Goal: Transaction & Acquisition: Purchase product/service

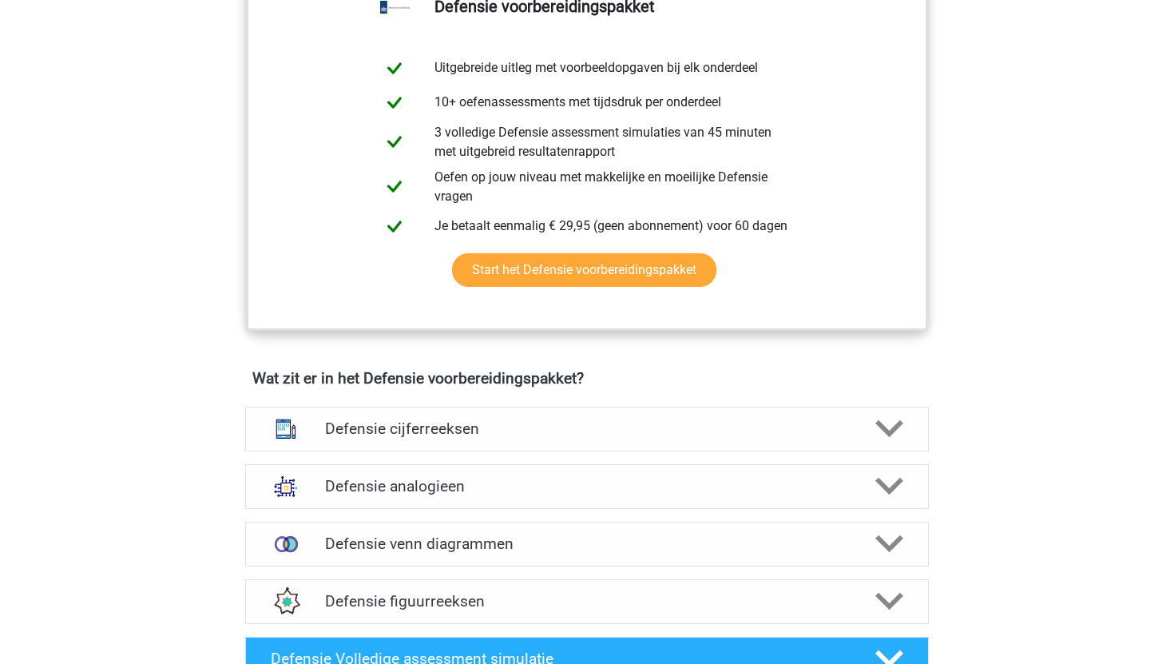
scroll to position [829, 0]
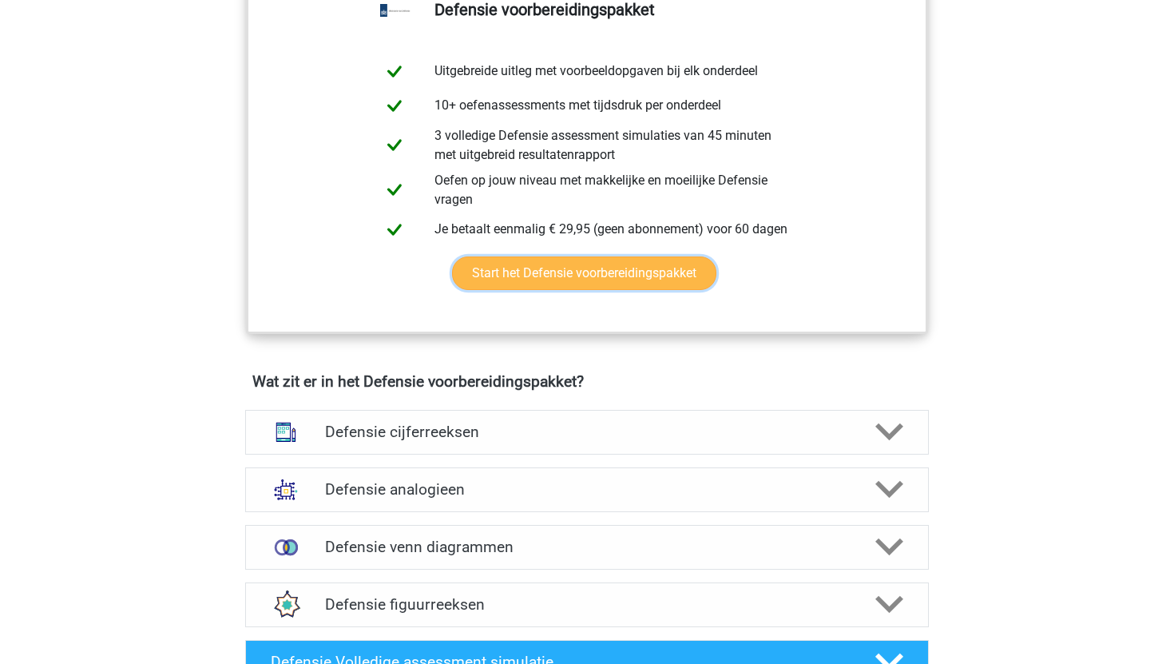
click at [587, 280] on link "Start het Defensie voorbereidingspakket" at bounding box center [584, 273] width 264 height 34
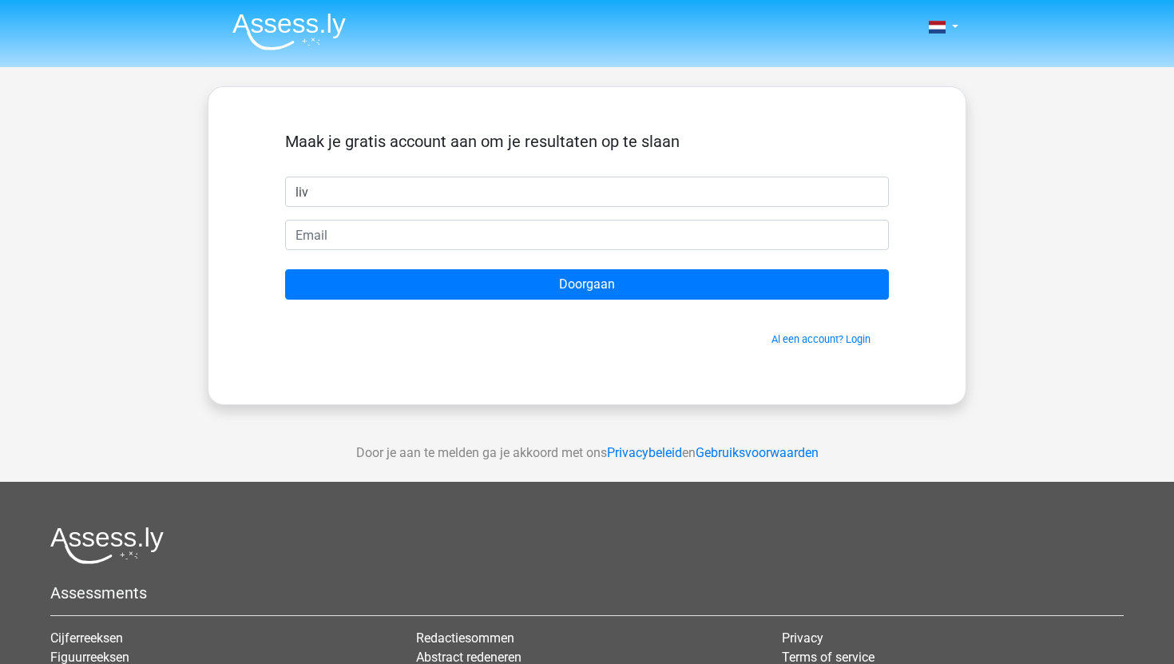
type input "liv"
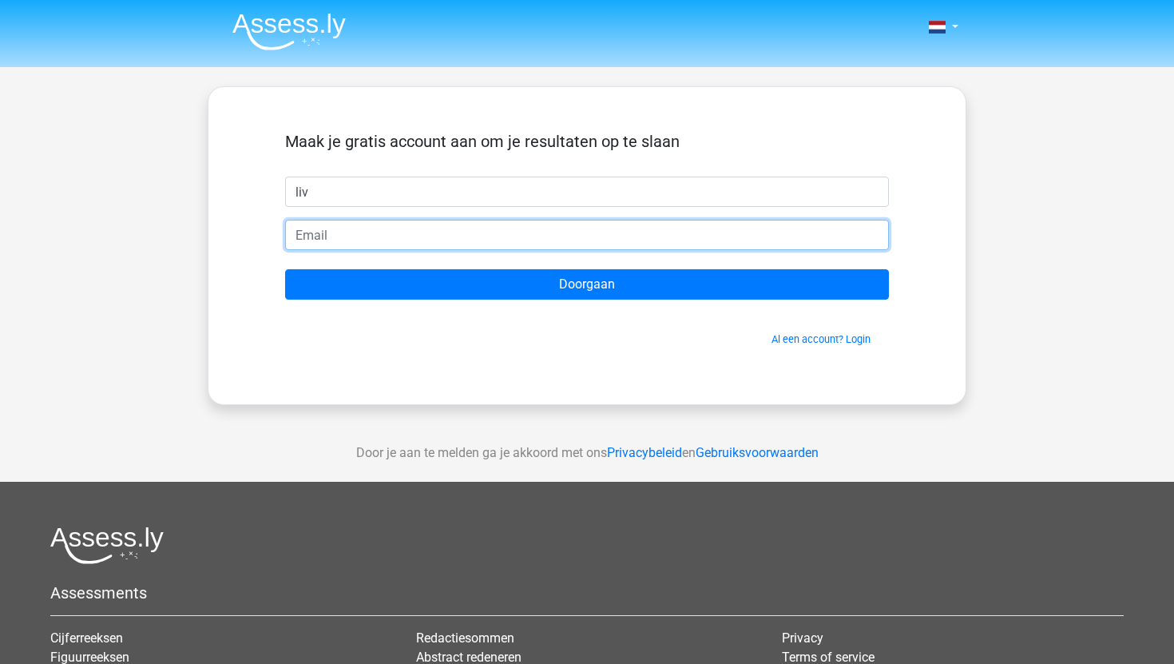
click at [552, 236] on input "email" at bounding box center [587, 235] width 604 height 30
type input "[EMAIL_ADDRESS][DOMAIN_NAME]"
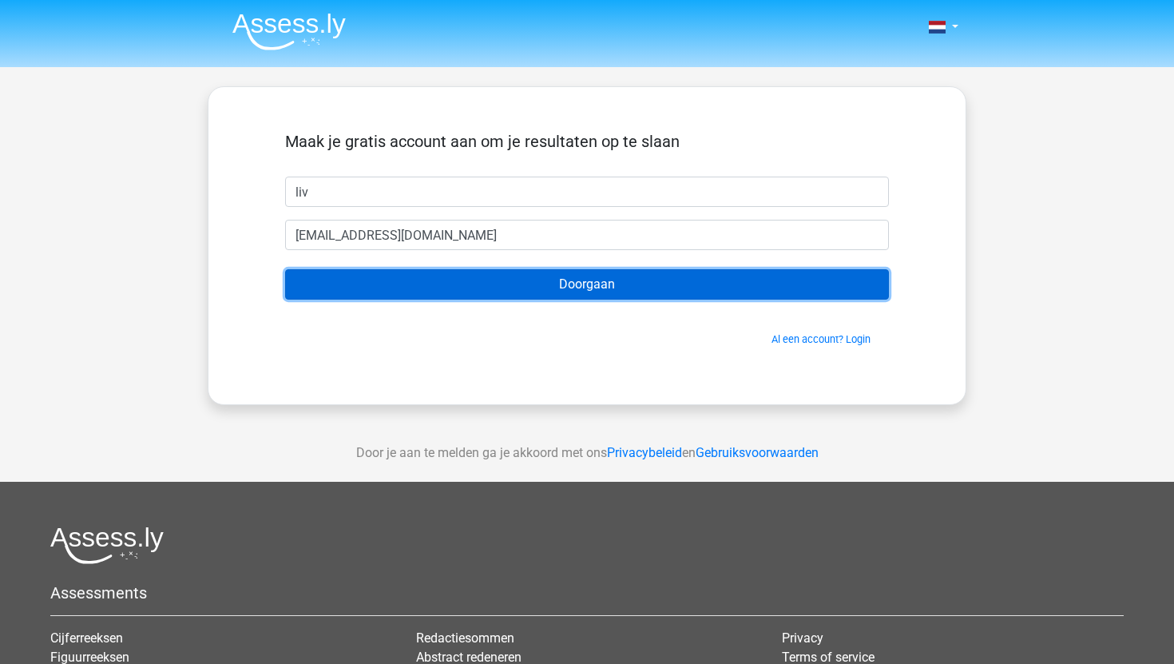
click at [515, 285] on input "Doorgaan" at bounding box center [587, 284] width 604 height 30
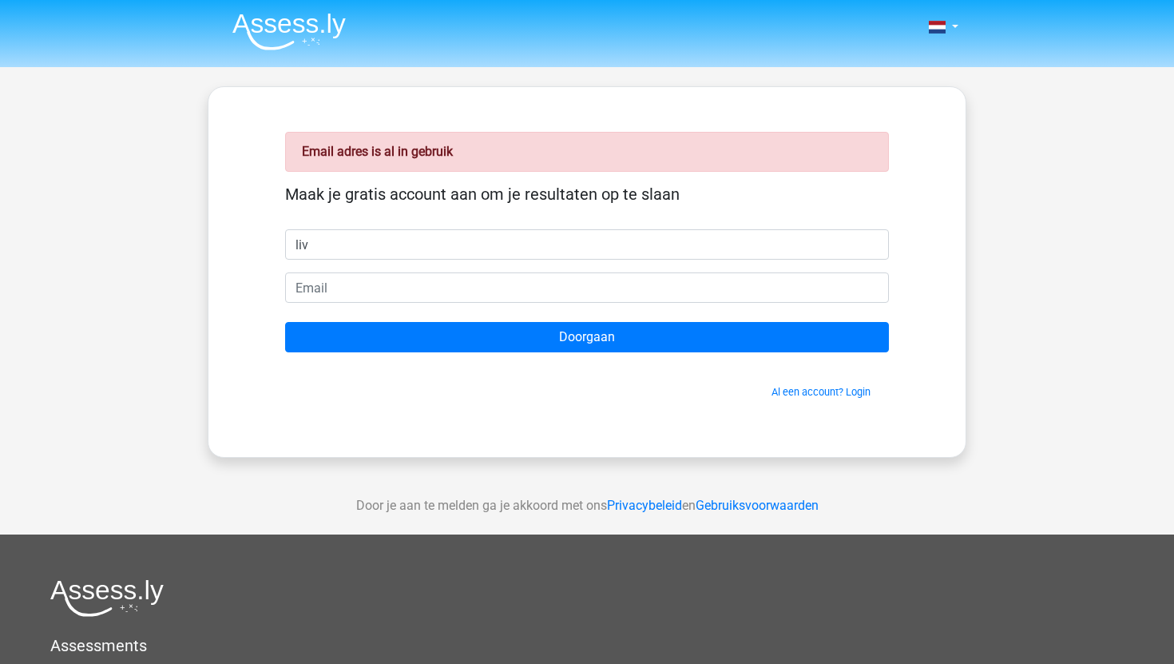
type input "liv"
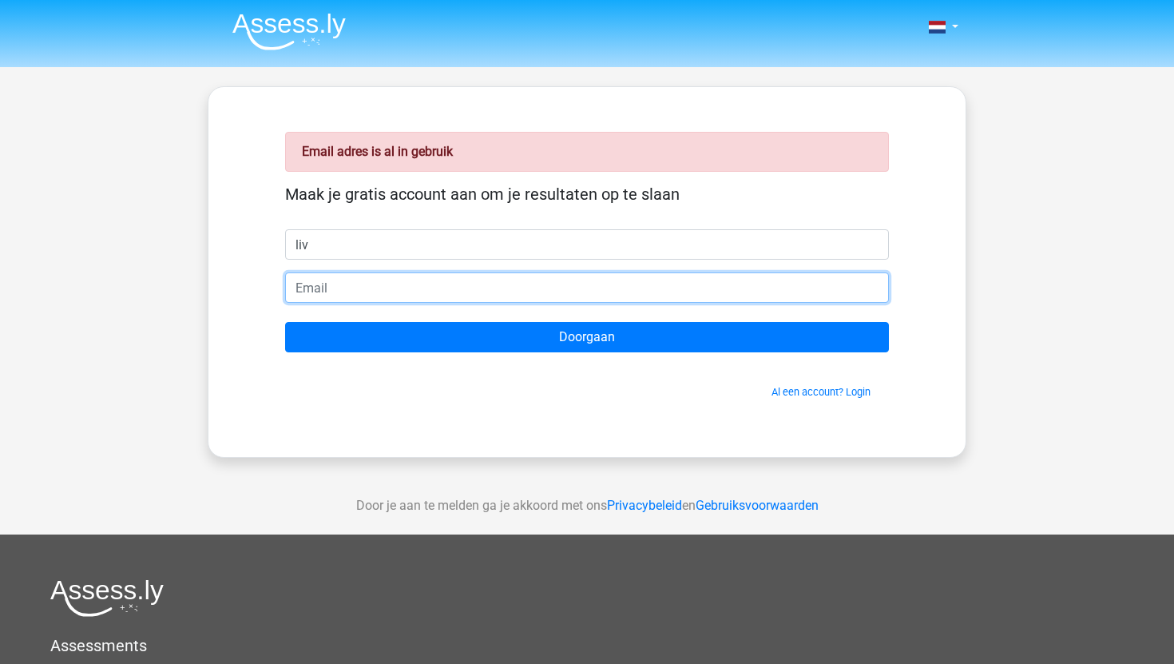
click at [369, 286] on input "email" at bounding box center [587, 287] width 604 height 30
type input "[EMAIL_ADDRESS][DOMAIN_NAME]"
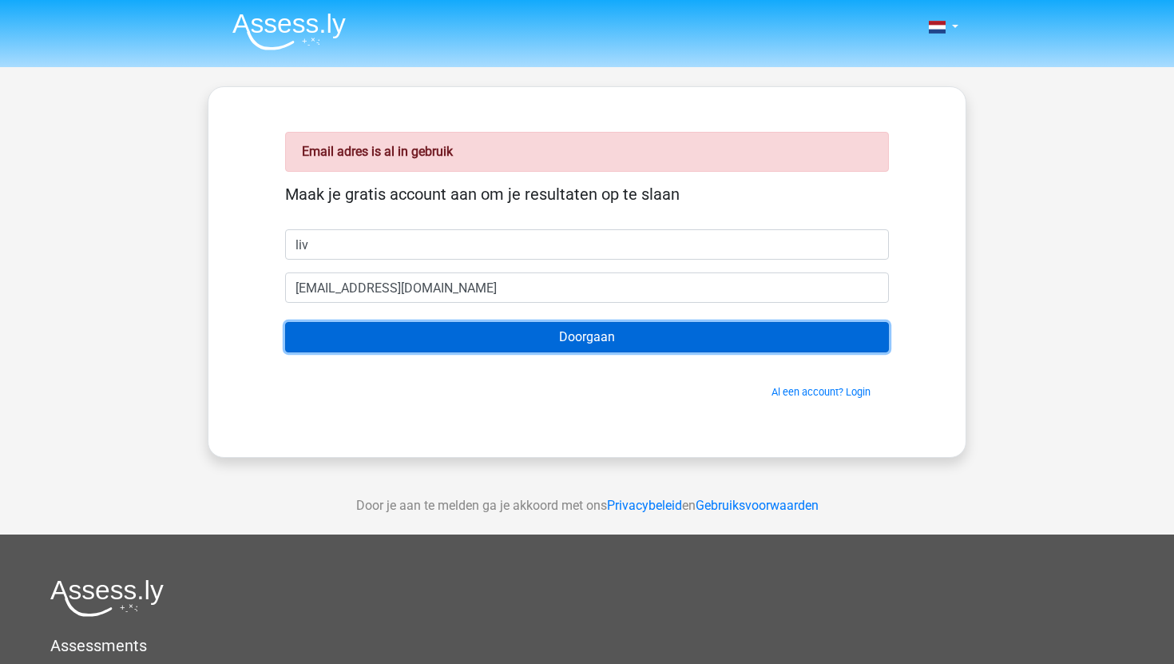
click at [399, 340] on input "Doorgaan" at bounding box center [587, 337] width 604 height 30
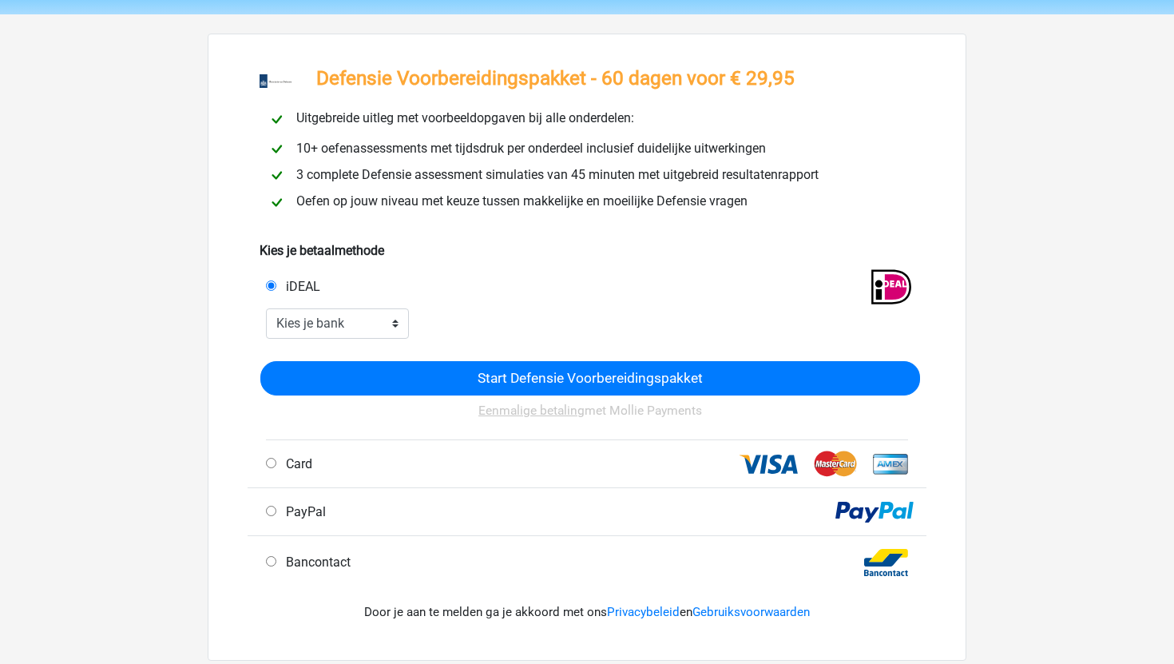
scroll to position [54, 0]
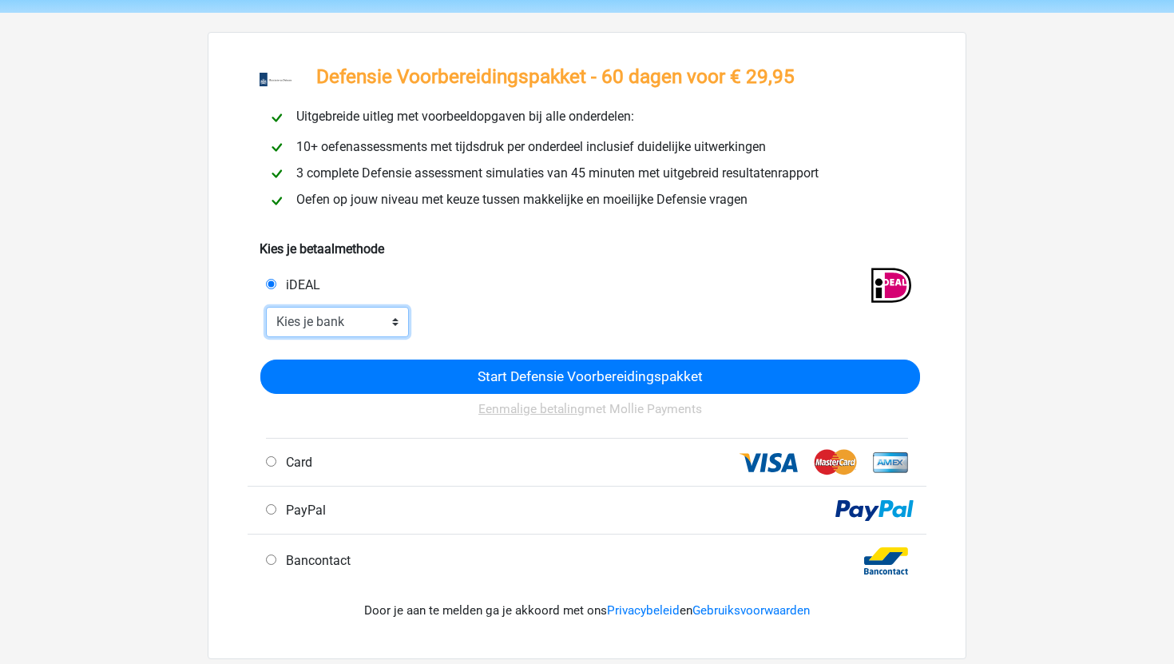
click at [381, 327] on select "Kies je bank ABN AMRO ING Rabobank ASN Bank bunq Knab N26 NN Regiobank Revolut …" at bounding box center [337, 322] width 143 height 30
select select "ideal_RABONL2U"
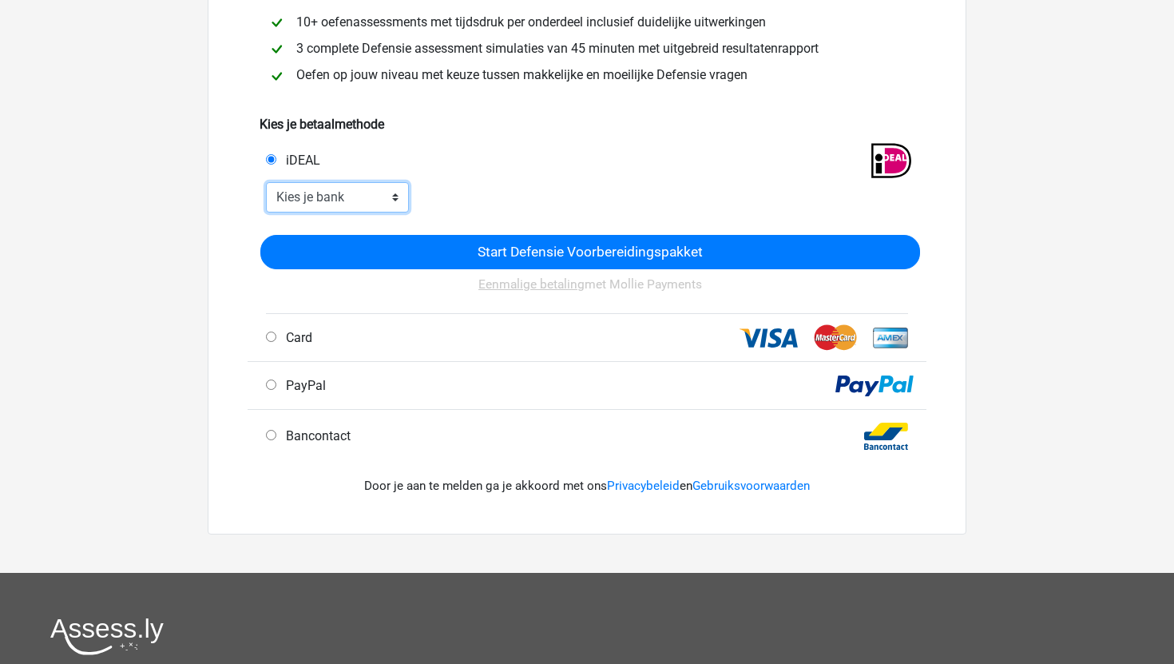
scroll to position [178, 0]
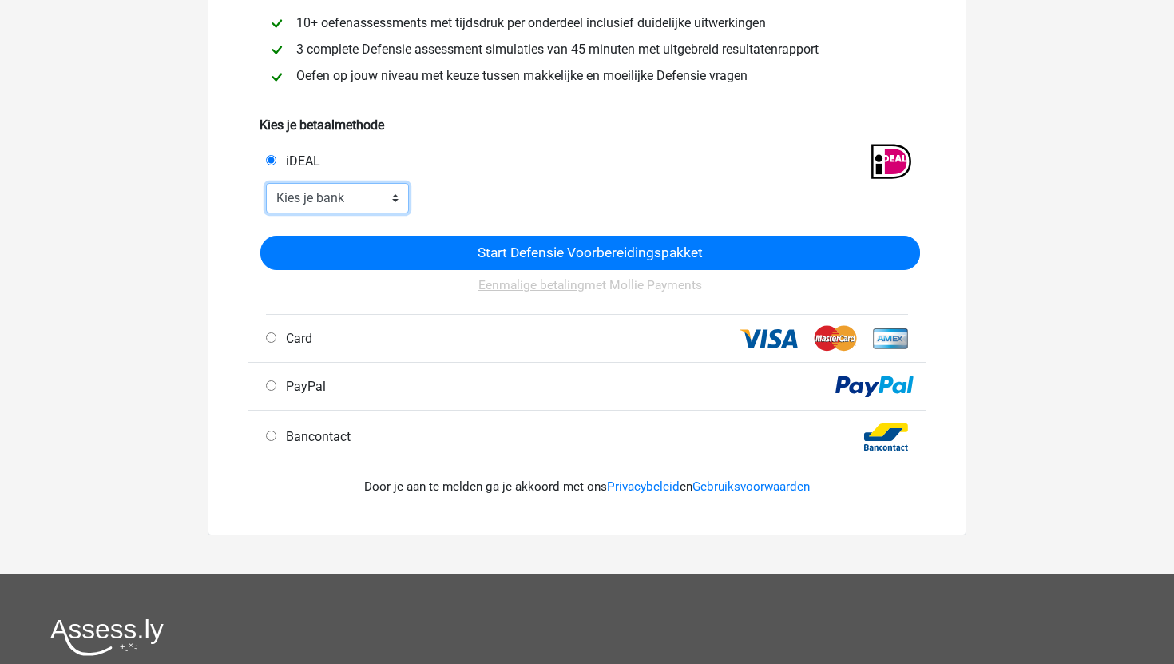
click at [351, 200] on select "Kies je bank ABN AMRO ING Rabobank ASN Bank bunq Knab N26 NN Regiobank Revolut …" at bounding box center [337, 198] width 143 height 30
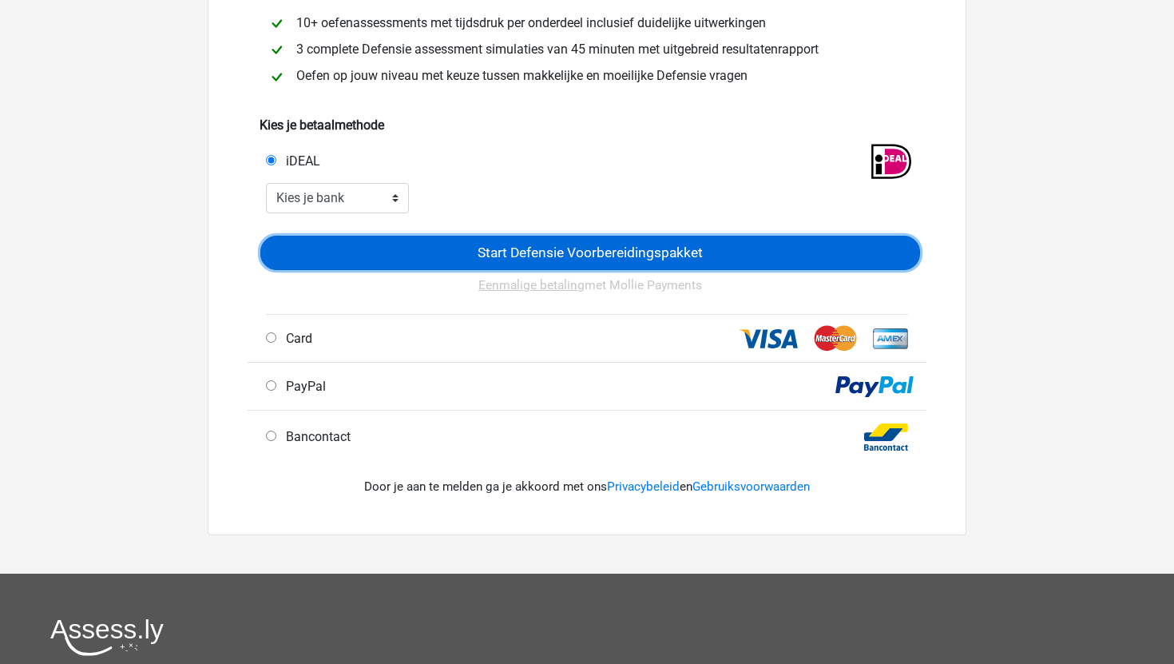
click at [449, 254] on input "Start Defensie Voorbereidingspakket" at bounding box center [590, 253] width 660 height 34
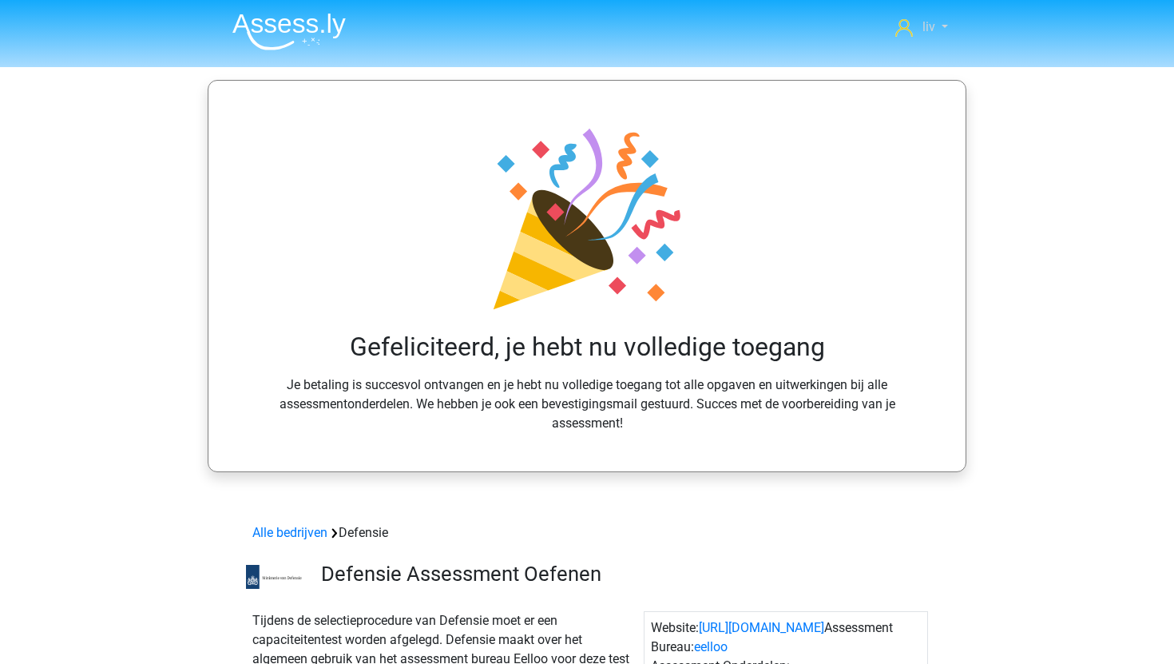
click at [923, 24] on span "liv" at bounding box center [929, 26] width 13 height 15
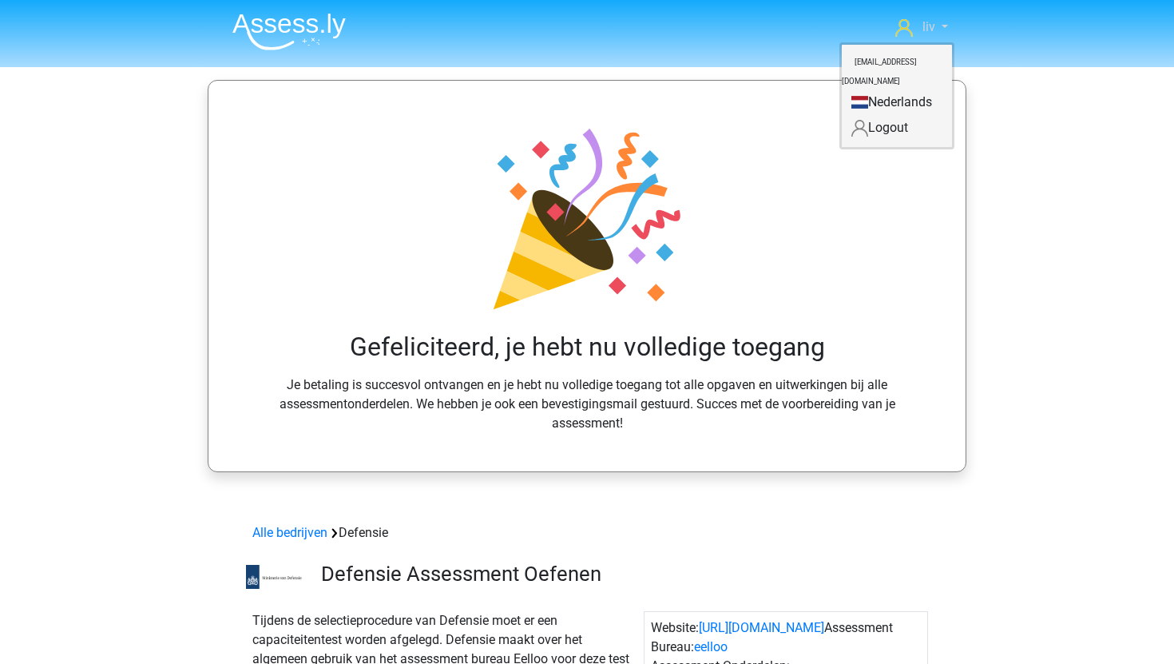
click at [921, 23] on link "liv" at bounding box center [921, 27] width 65 height 19
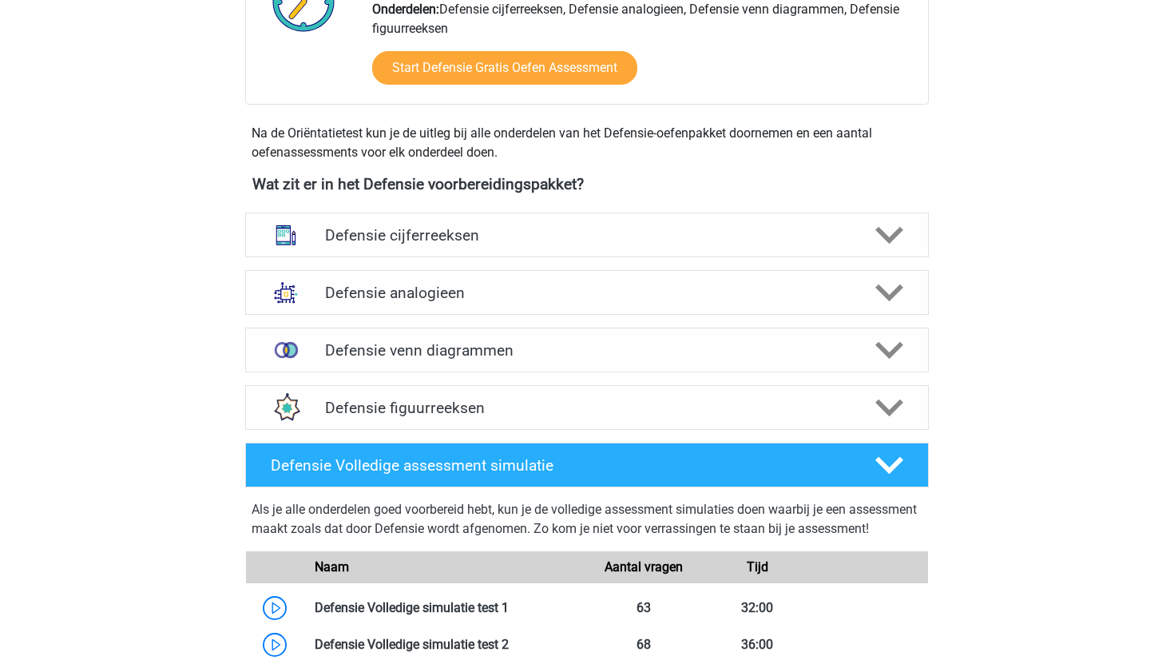
scroll to position [1058, 0]
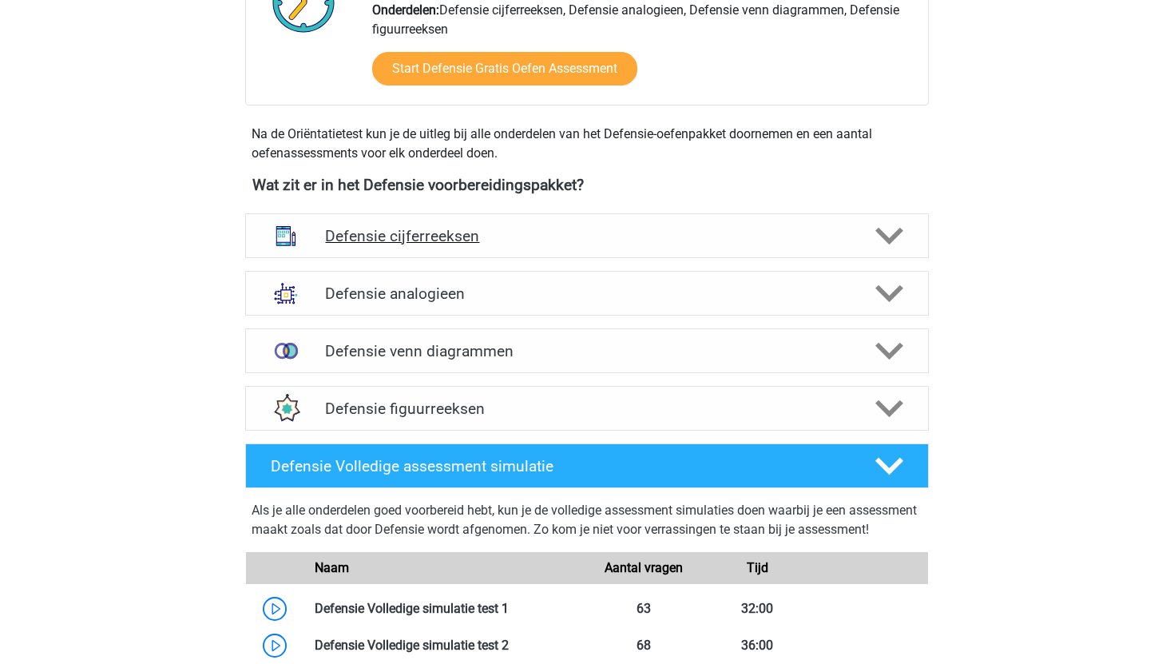
click at [577, 248] on div "Defensie cijferreeksen" at bounding box center [587, 235] width 684 height 45
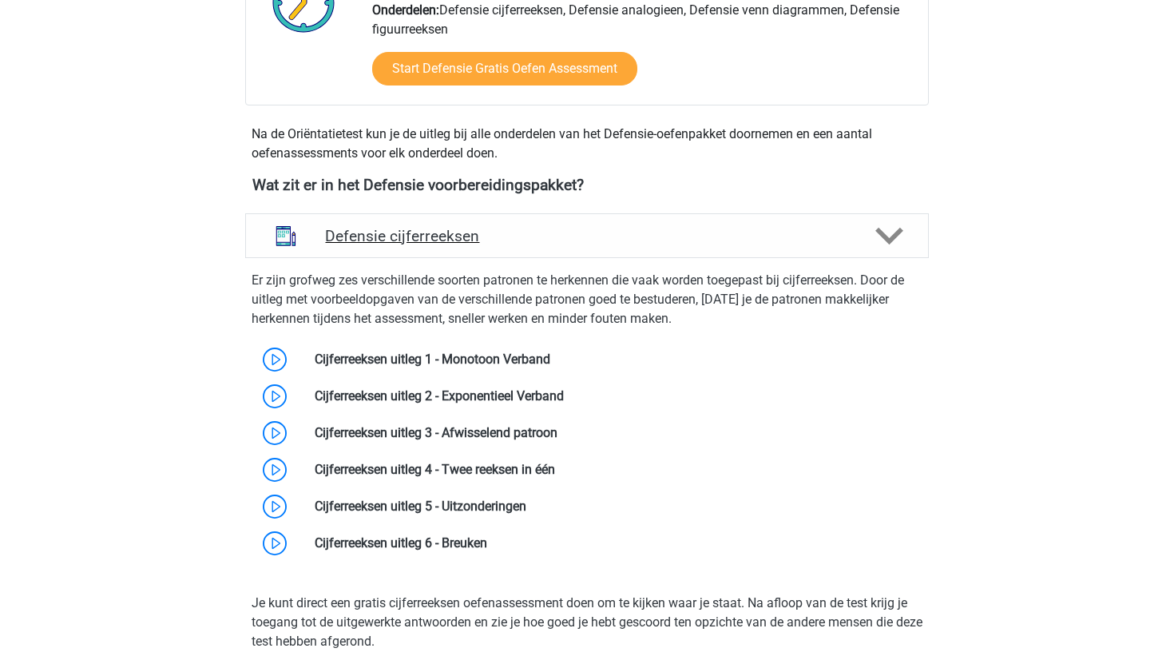
click at [602, 252] on div "Defensie cijferreeksen" at bounding box center [587, 235] width 684 height 45
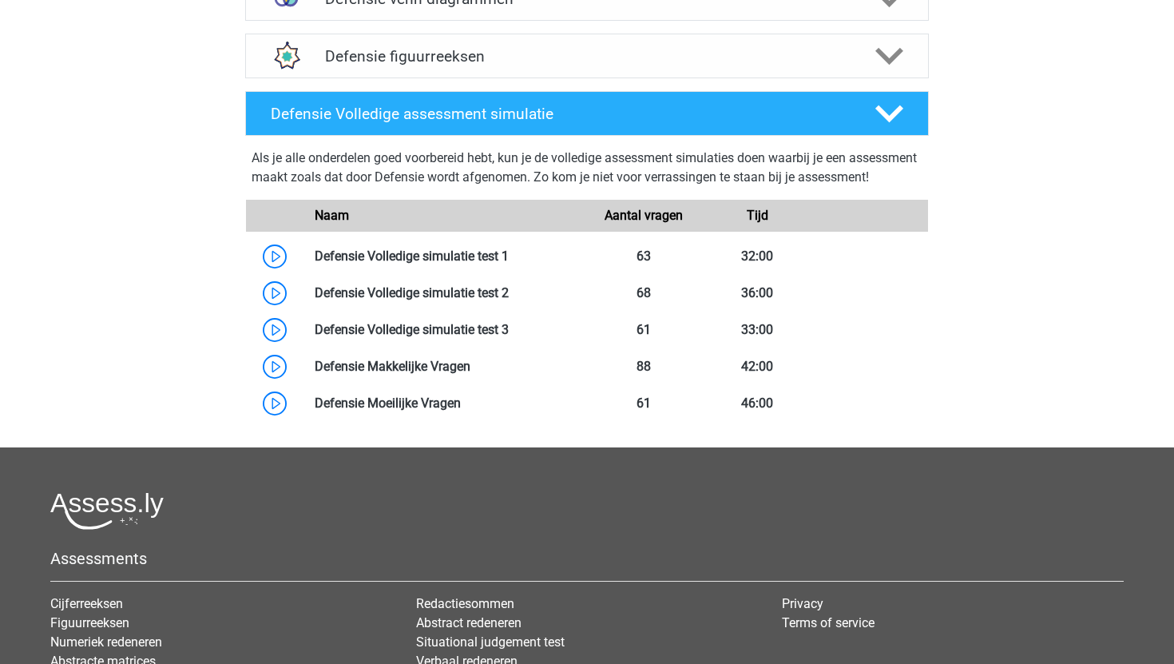
scroll to position [1408, 0]
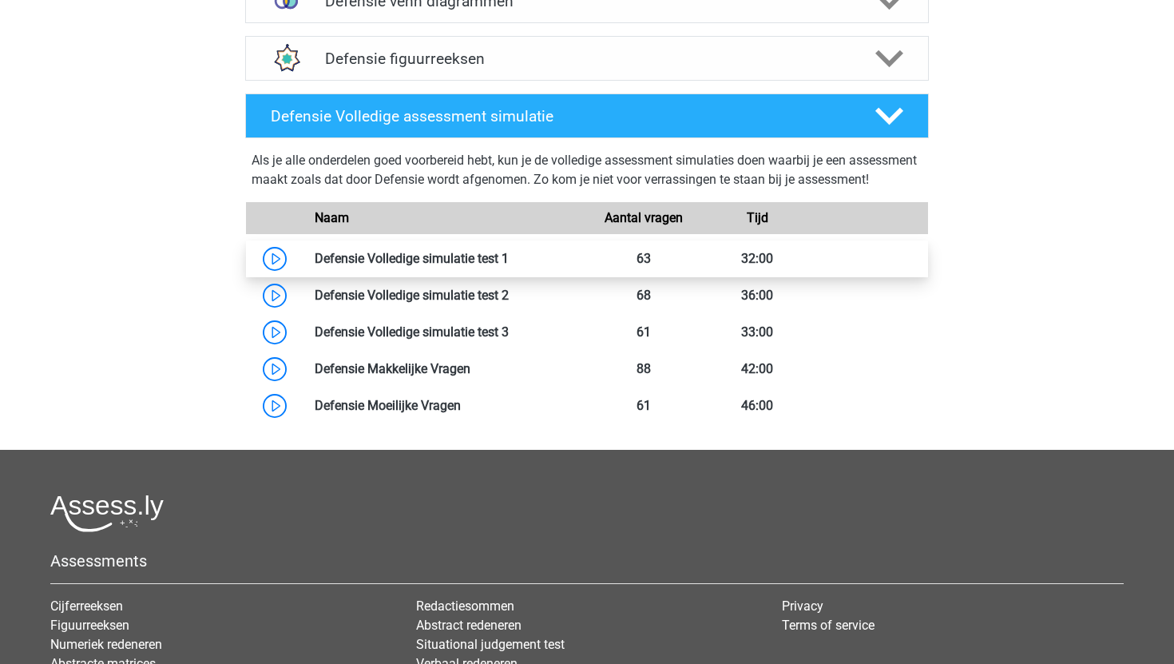
click at [509, 266] on link at bounding box center [509, 258] width 0 height 15
